Goal: Navigation & Orientation: Find specific page/section

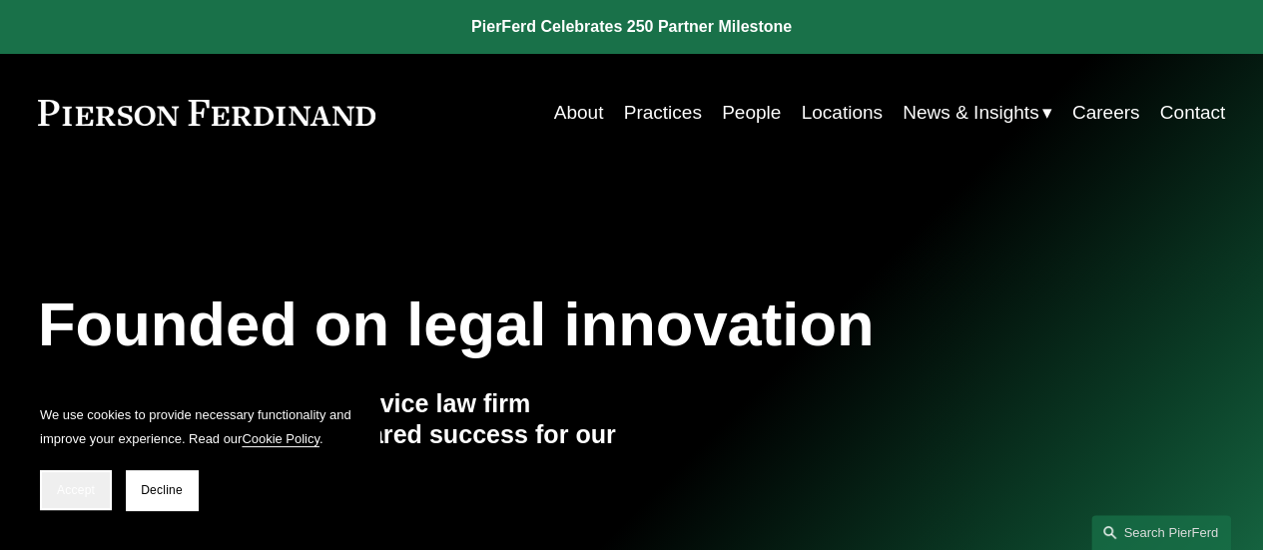
click at [73, 488] on span "Accept" at bounding box center [76, 490] width 38 height 14
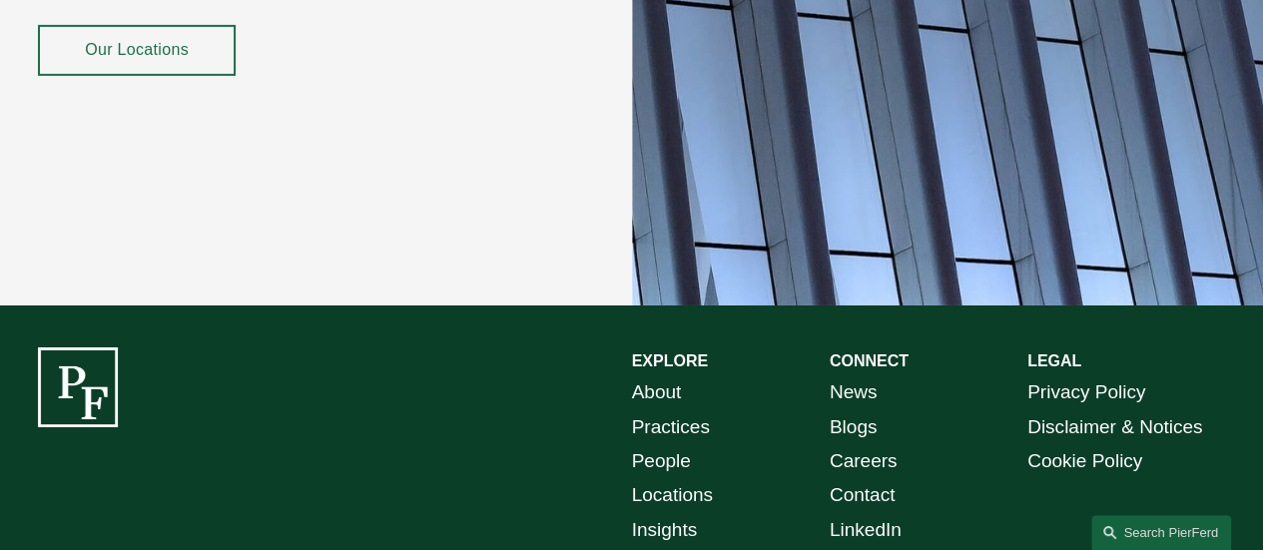
scroll to position [3294, 0]
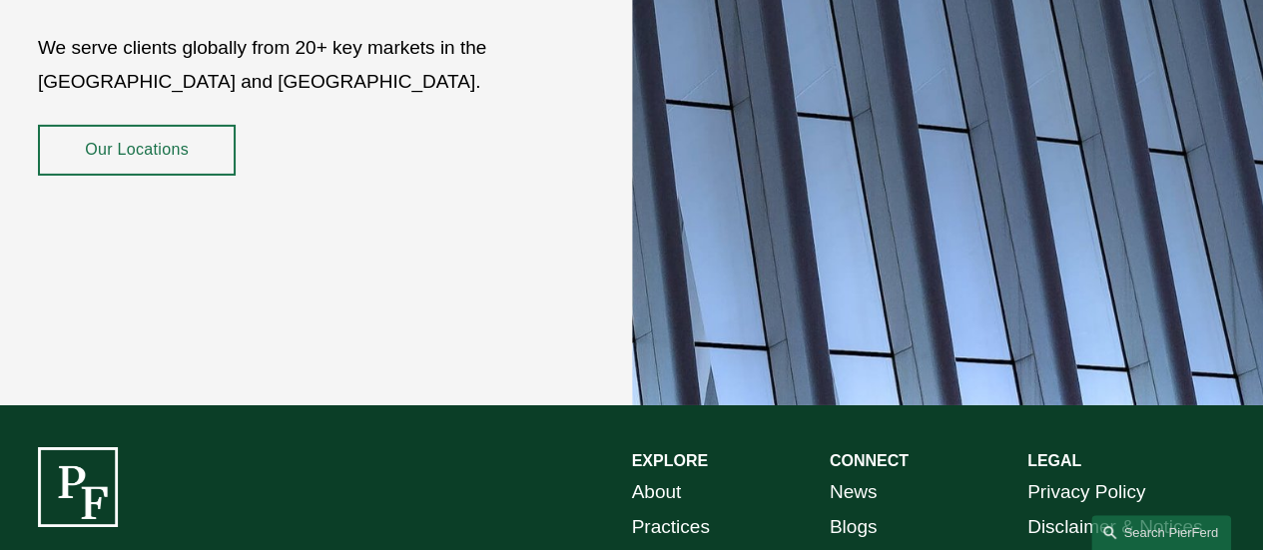
click at [132, 125] on link "Our Locations" at bounding box center [137, 150] width 198 height 51
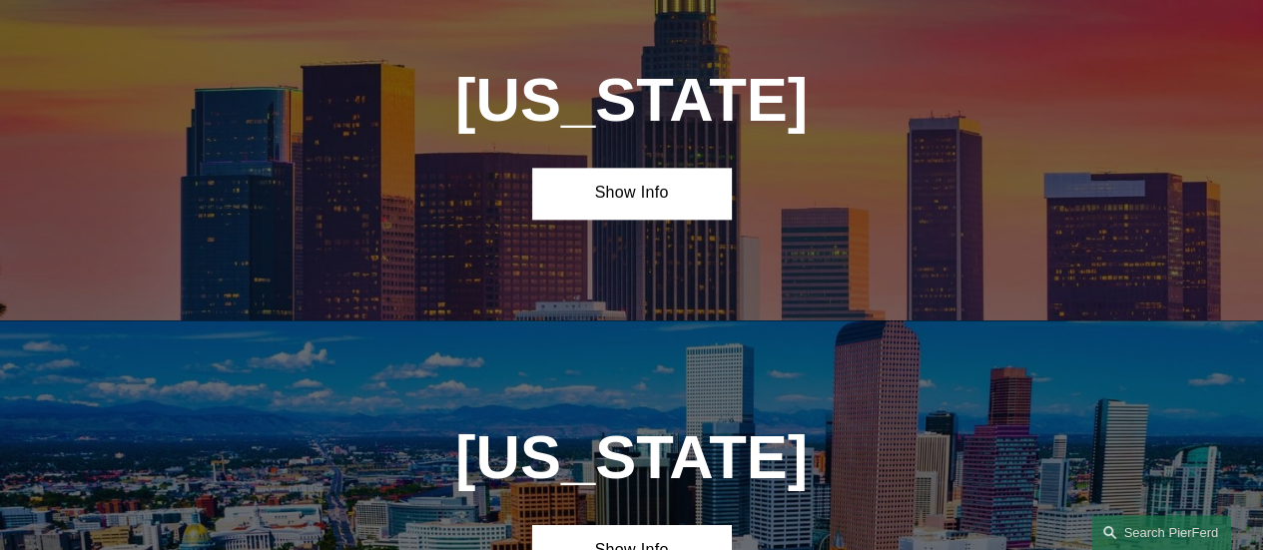
scroll to position [1198, 0]
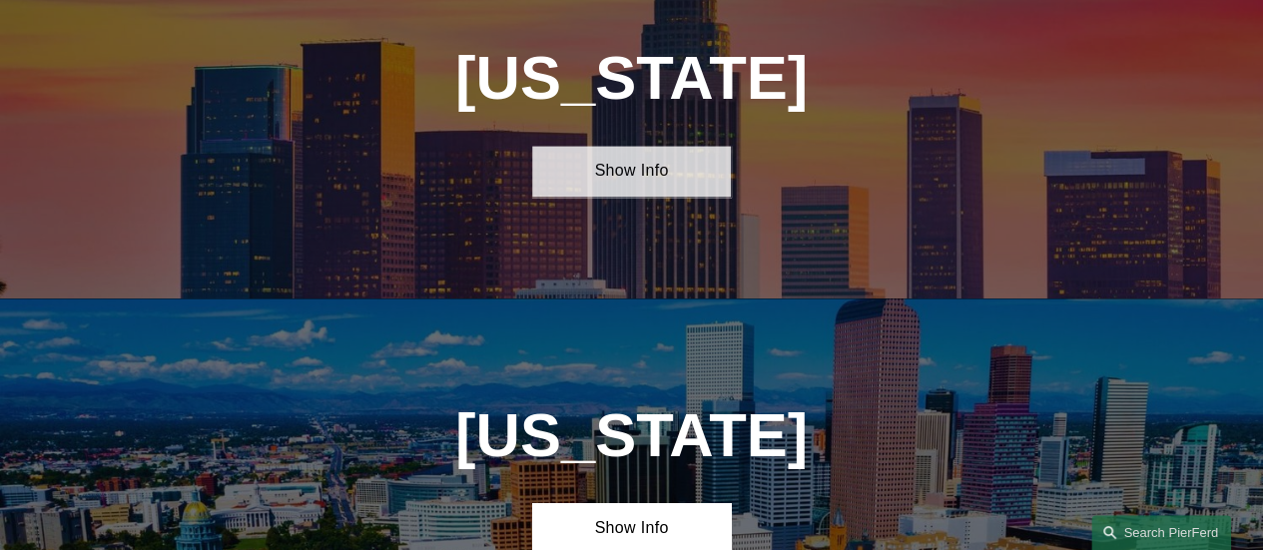
click at [665, 179] on link "Show Info" at bounding box center [631, 171] width 198 height 51
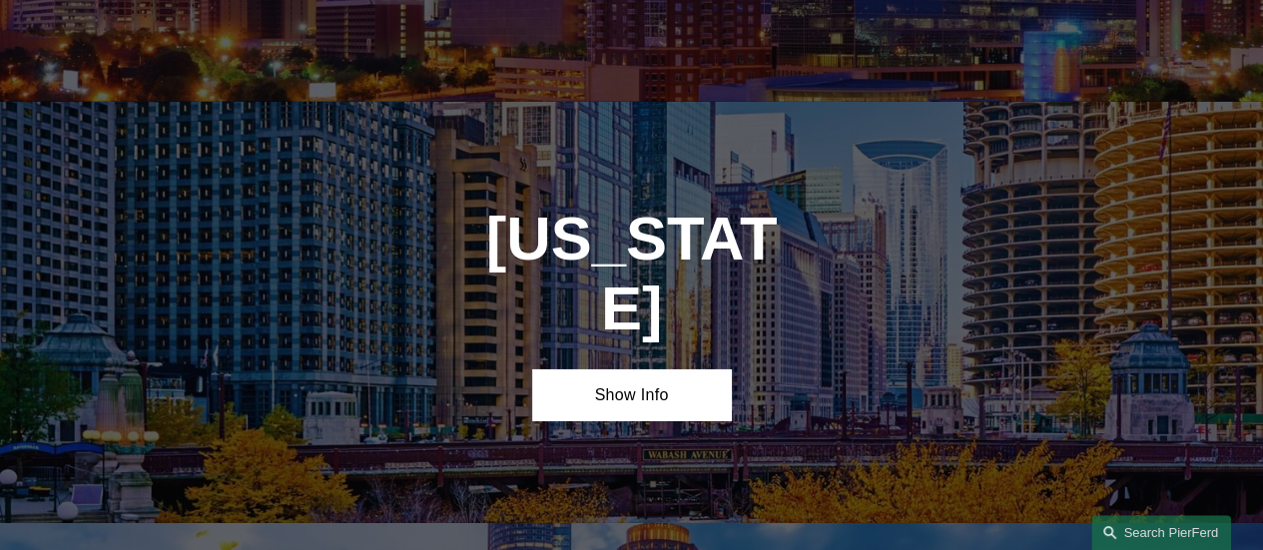
scroll to position [3294, 0]
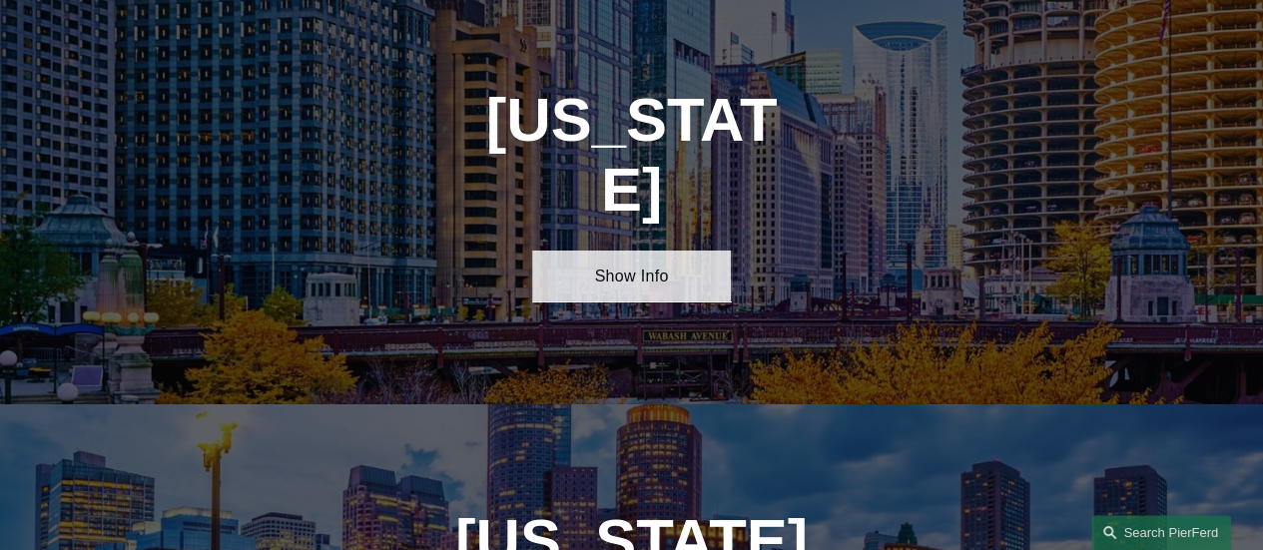
click at [631, 251] on link "Show Info" at bounding box center [631, 276] width 198 height 51
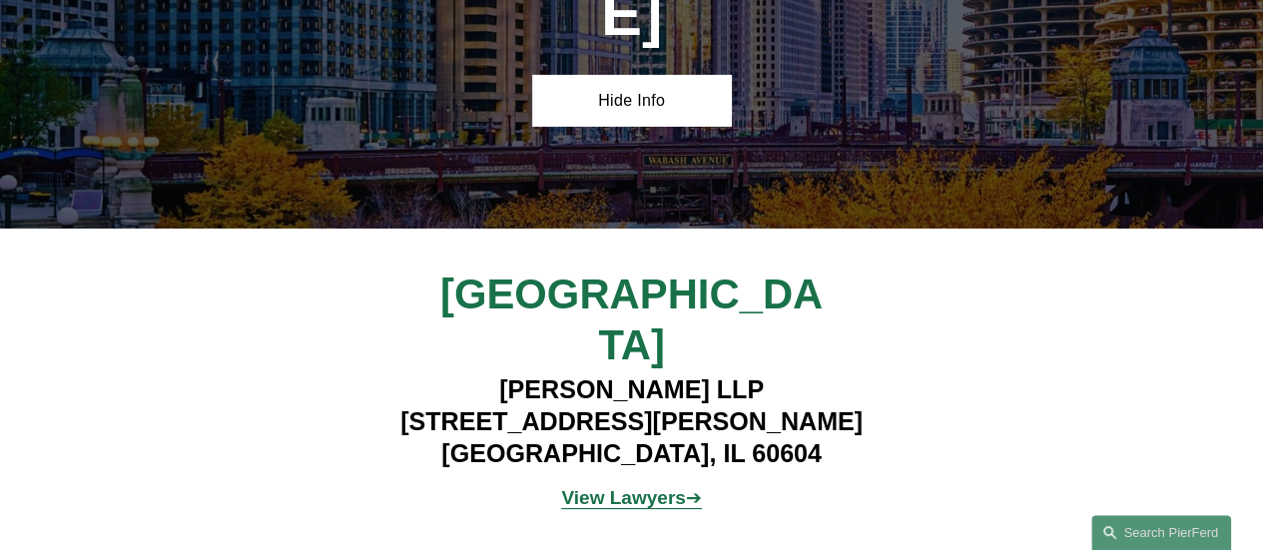
scroll to position [3494, 0]
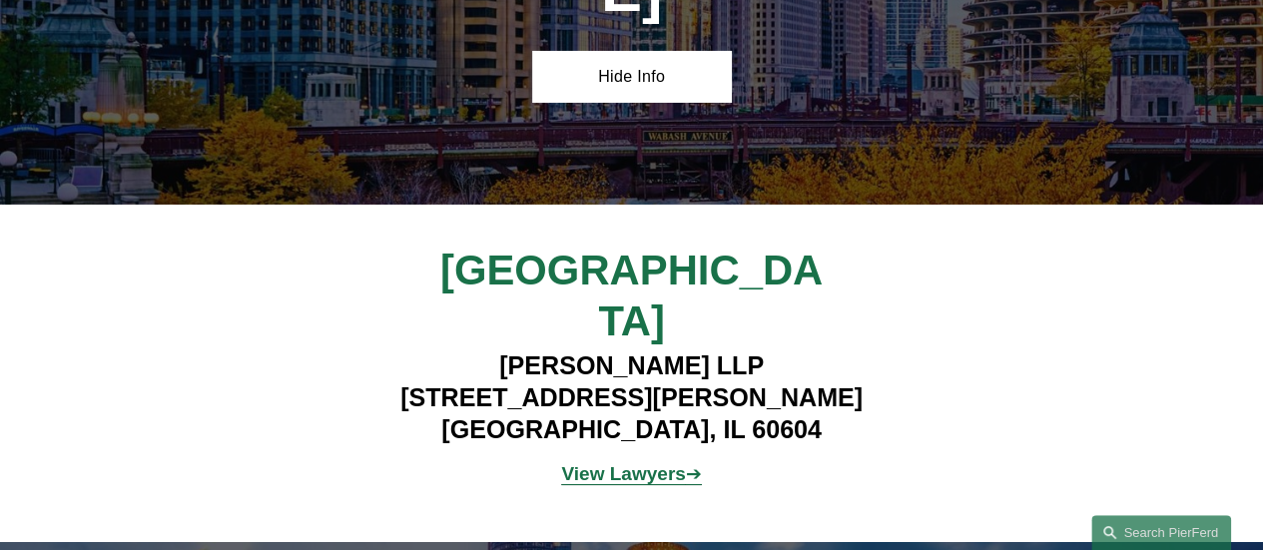
click at [631, 463] on strong "View Lawyers" at bounding box center [623, 473] width 124 height 21
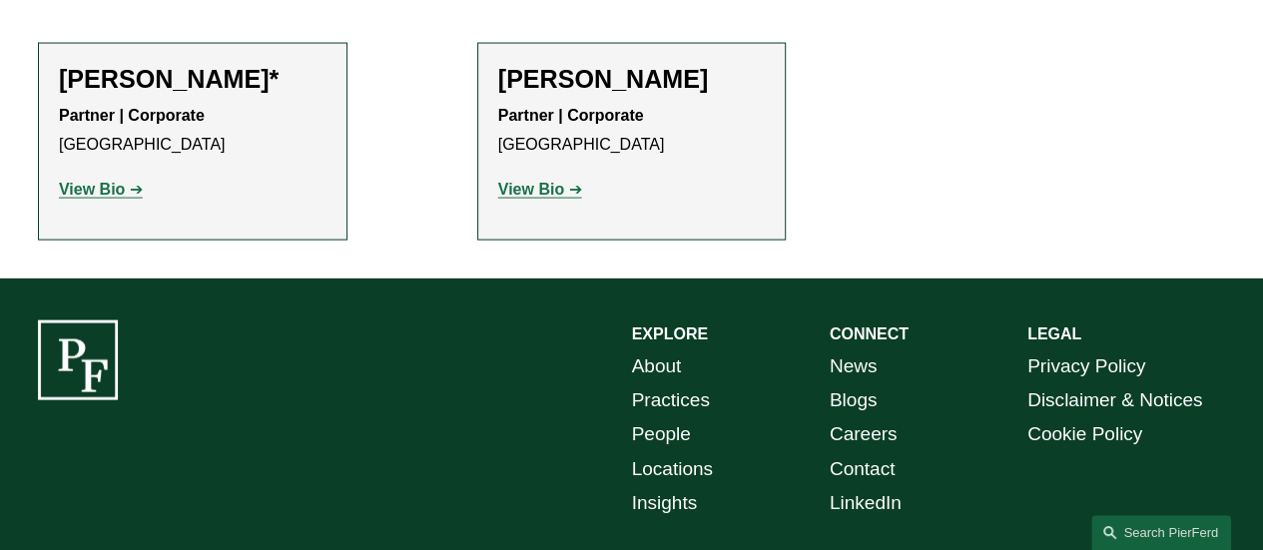
scroll to position [2096, 0]
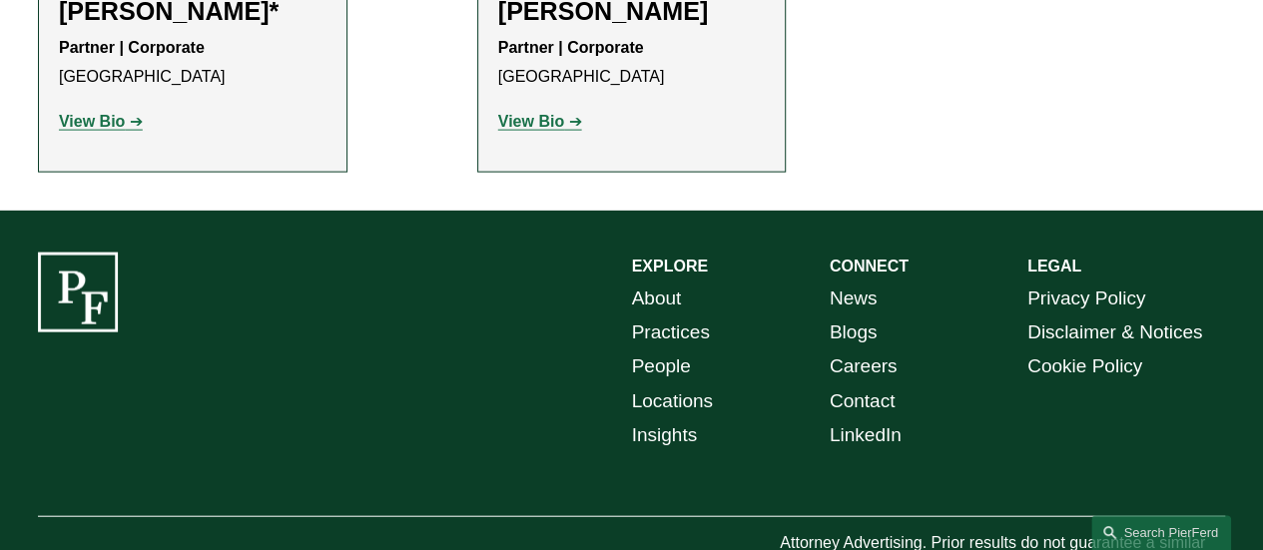
click at [860, 349] on link "Careers" at bounding box center [864, 366] width 68 height 34
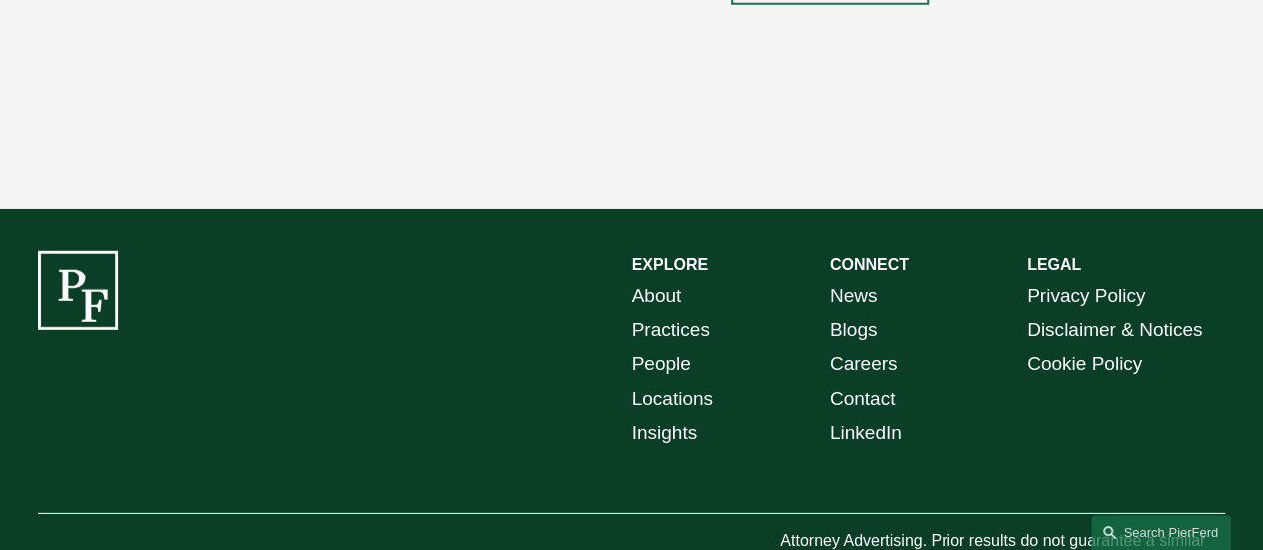
scroll to position [2795, 0]
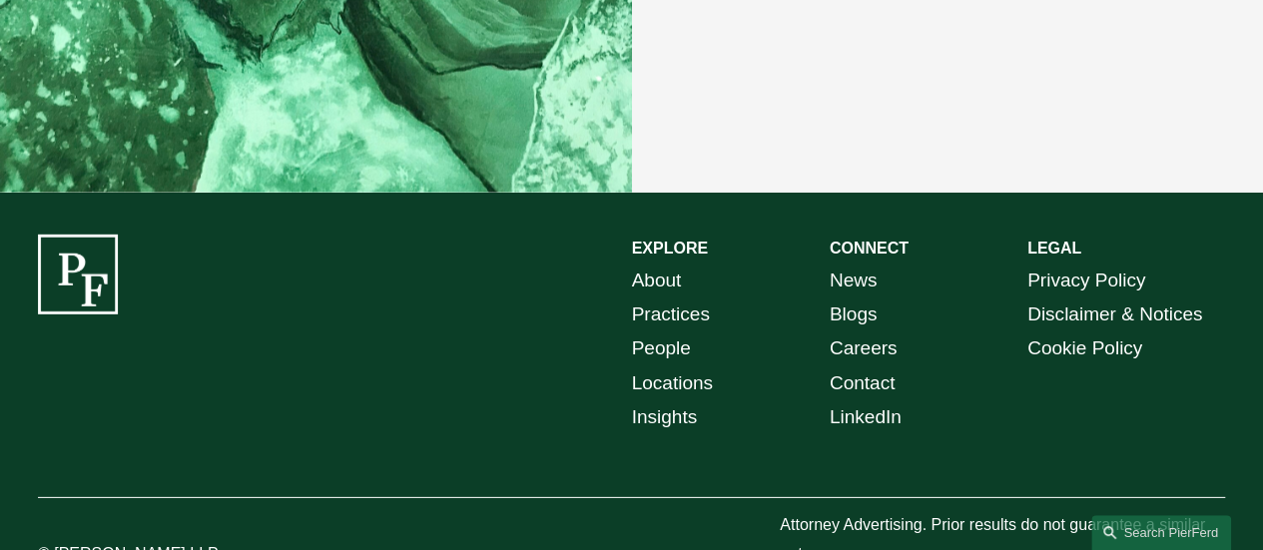
click at [648, 297] on link "About" at bounding box center [657, 281] width 50 height 34
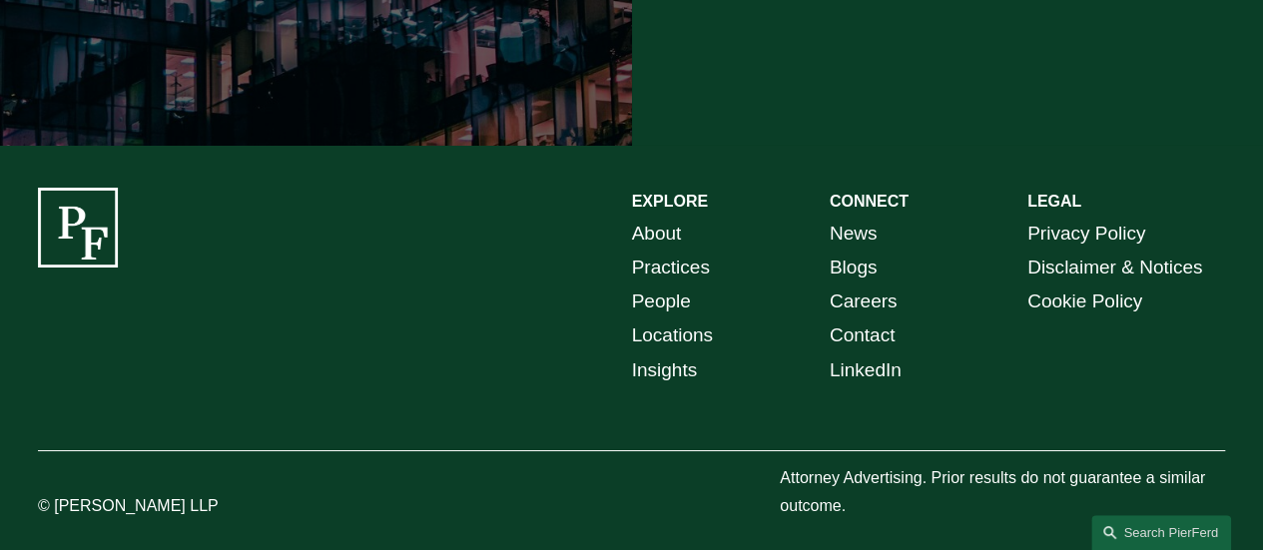
scroll to position [3584, 0]
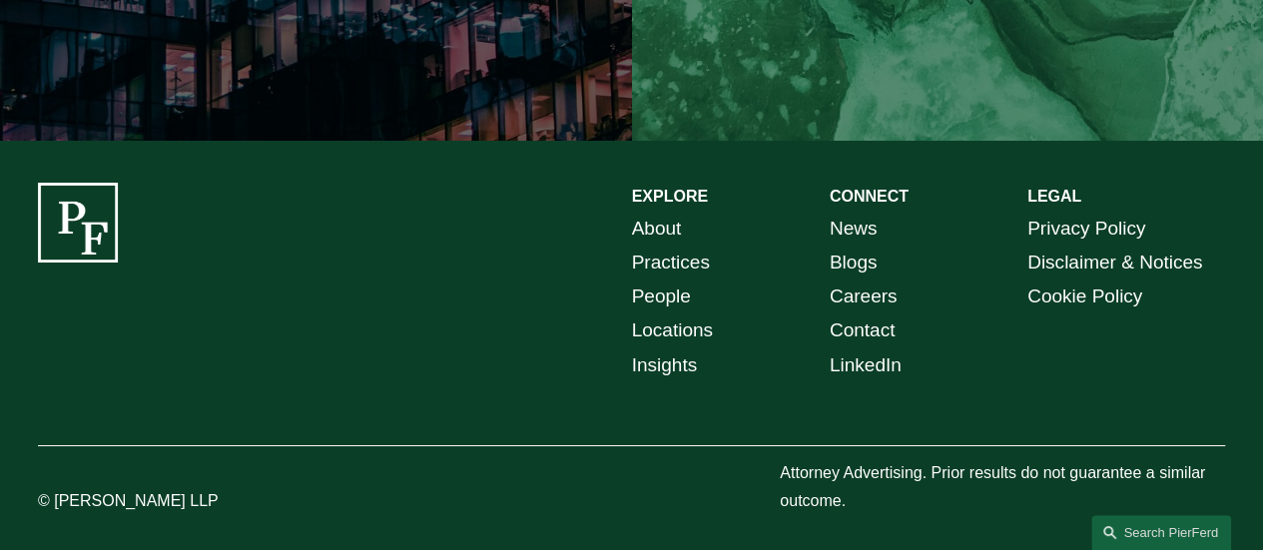
click at [881, 313] on link "Contact" at bounding box center [863, 330] width 66 height 34
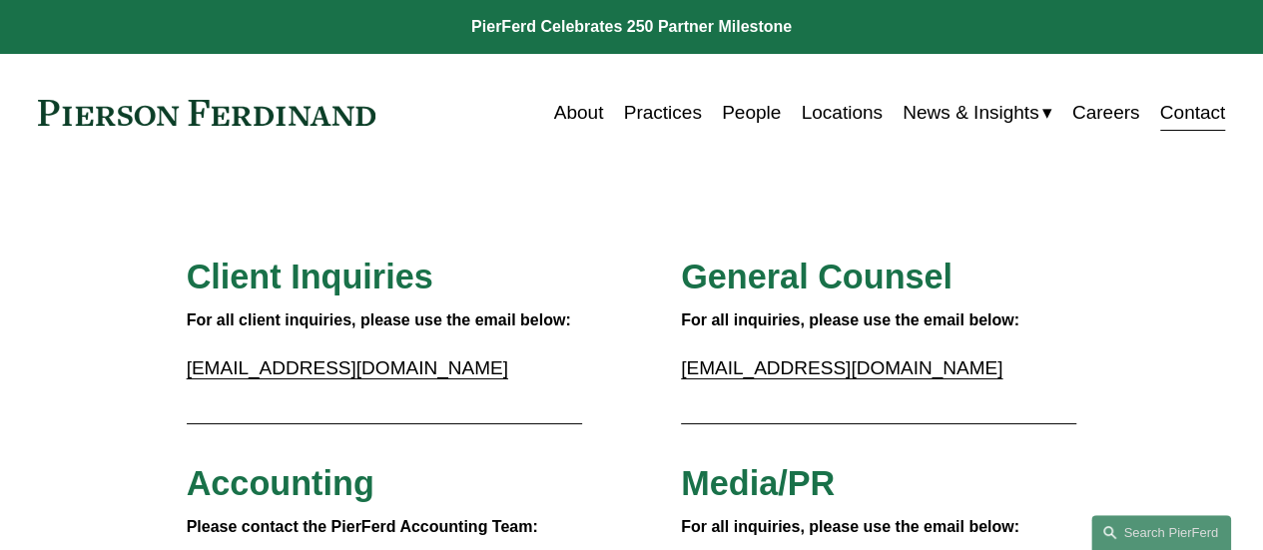
click at [1167, 109] on link "Contact" at bounding box center [1193, 113] width 66 height 38
